Goal: Information Seeking & Learning: Check status

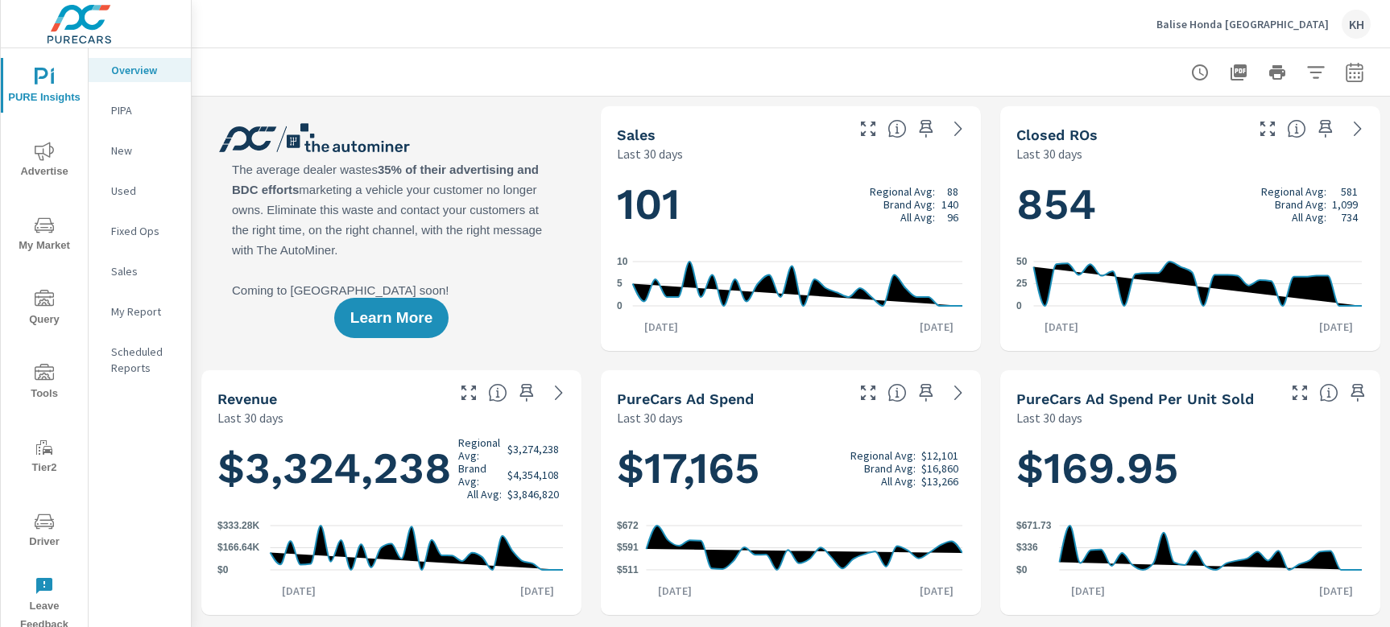
click at [55, 524] on span "Driver" at bounding box center [44, 531] width 77 height 39
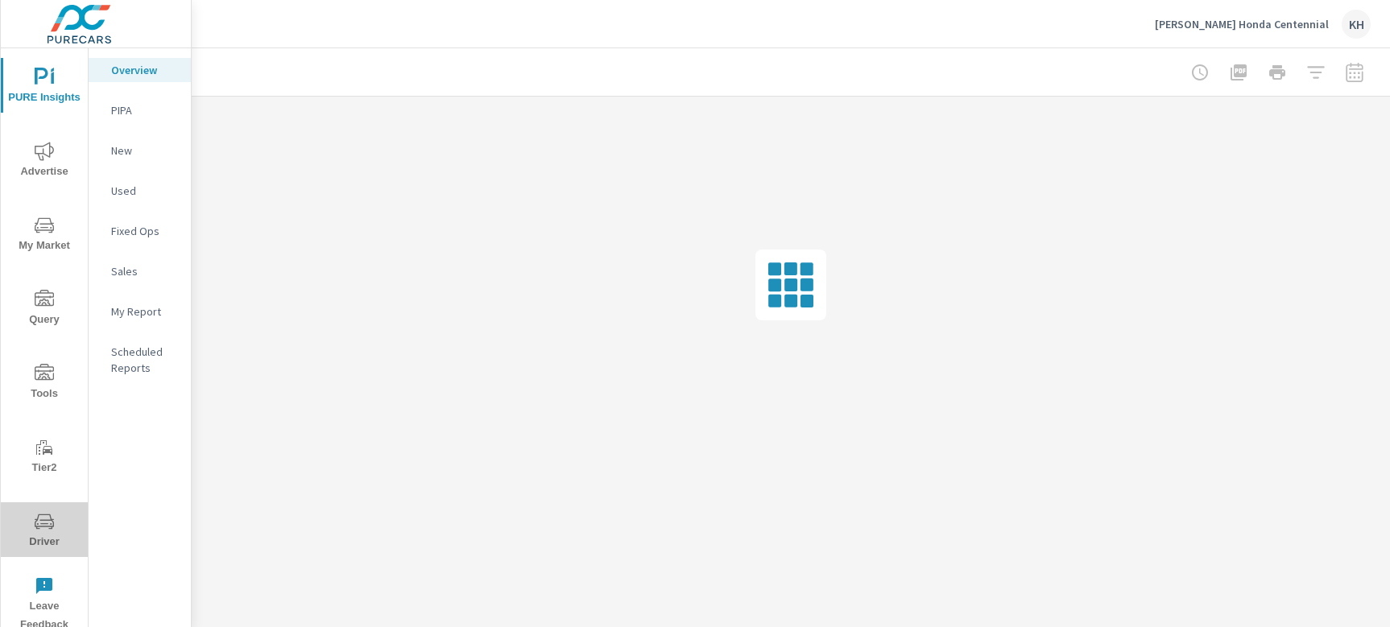
click at [51, 515] on icon "nav menu" at bounding box center [44, 521] width 19 height 19
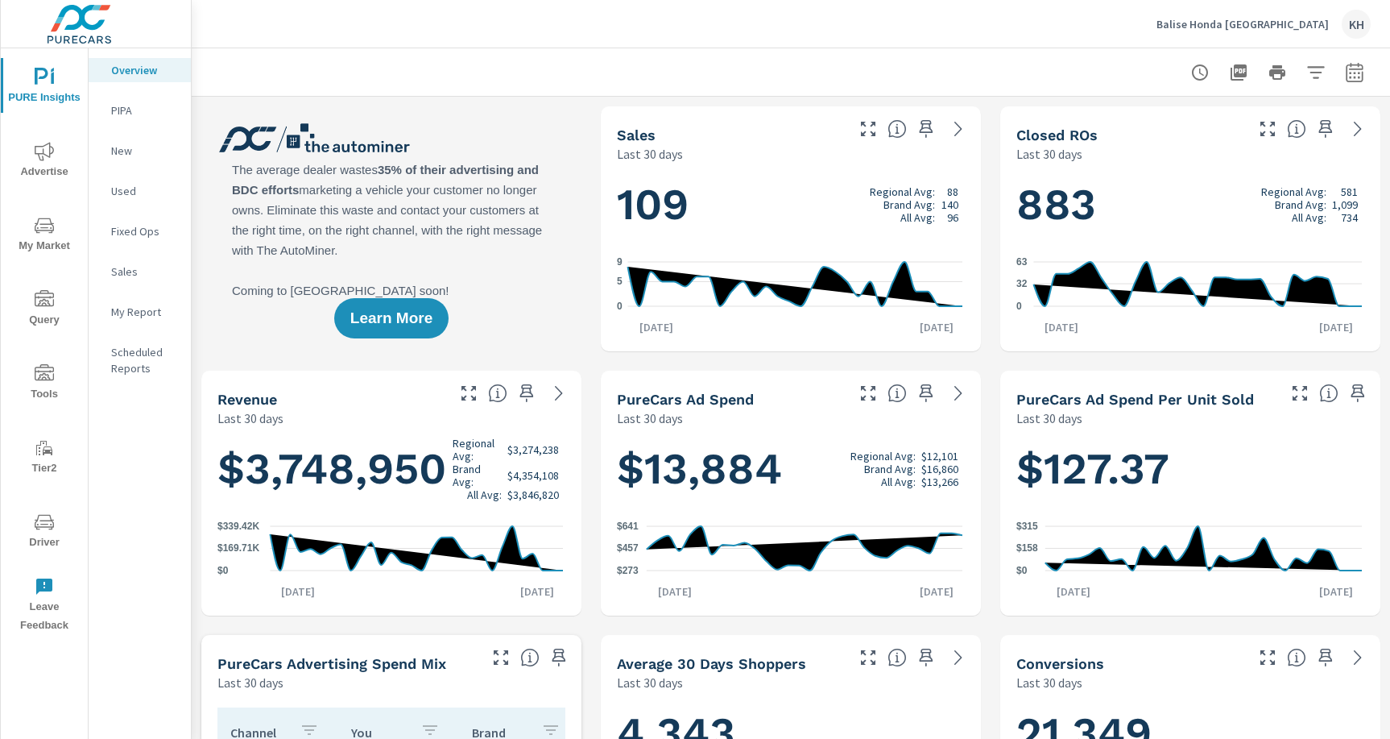
scroll to position [1, 0]
click at [51, 524] on icon "nav menu" at bounding box center [51, 525] width 2 height 2
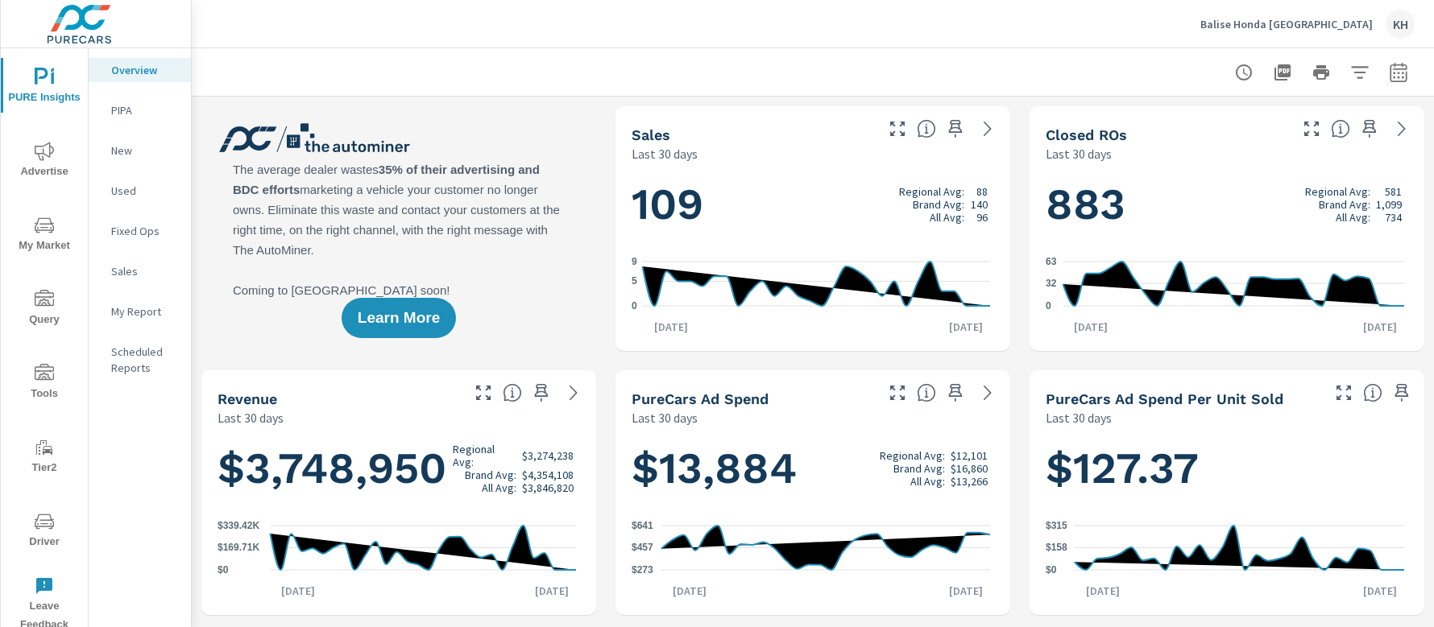
scroll to position [1, 0]
click at [35, 528] on icon "nav menu" at bounding box center [44, 521] width 19 height 19
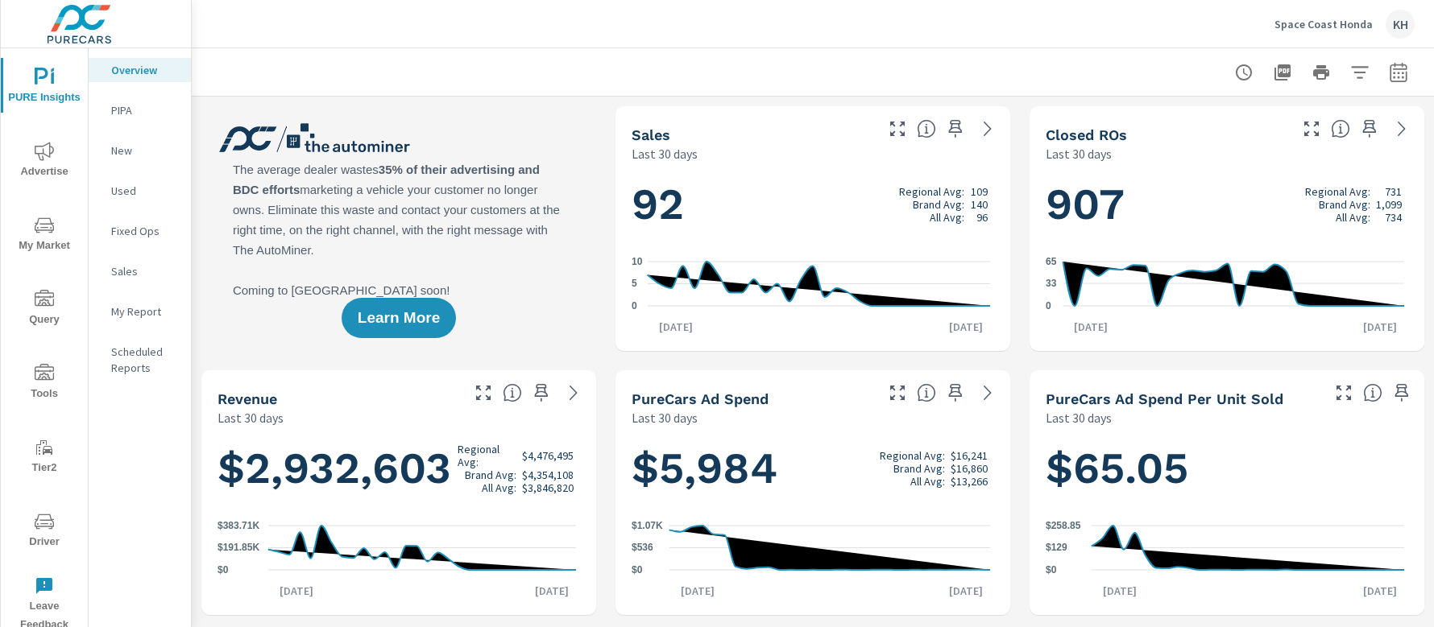
click at [43, 516] on icon "nav menu" at bounding box center [44, 521] width 19 height 19
